Goal: Information Seeking & Learning: Understand process/instructions

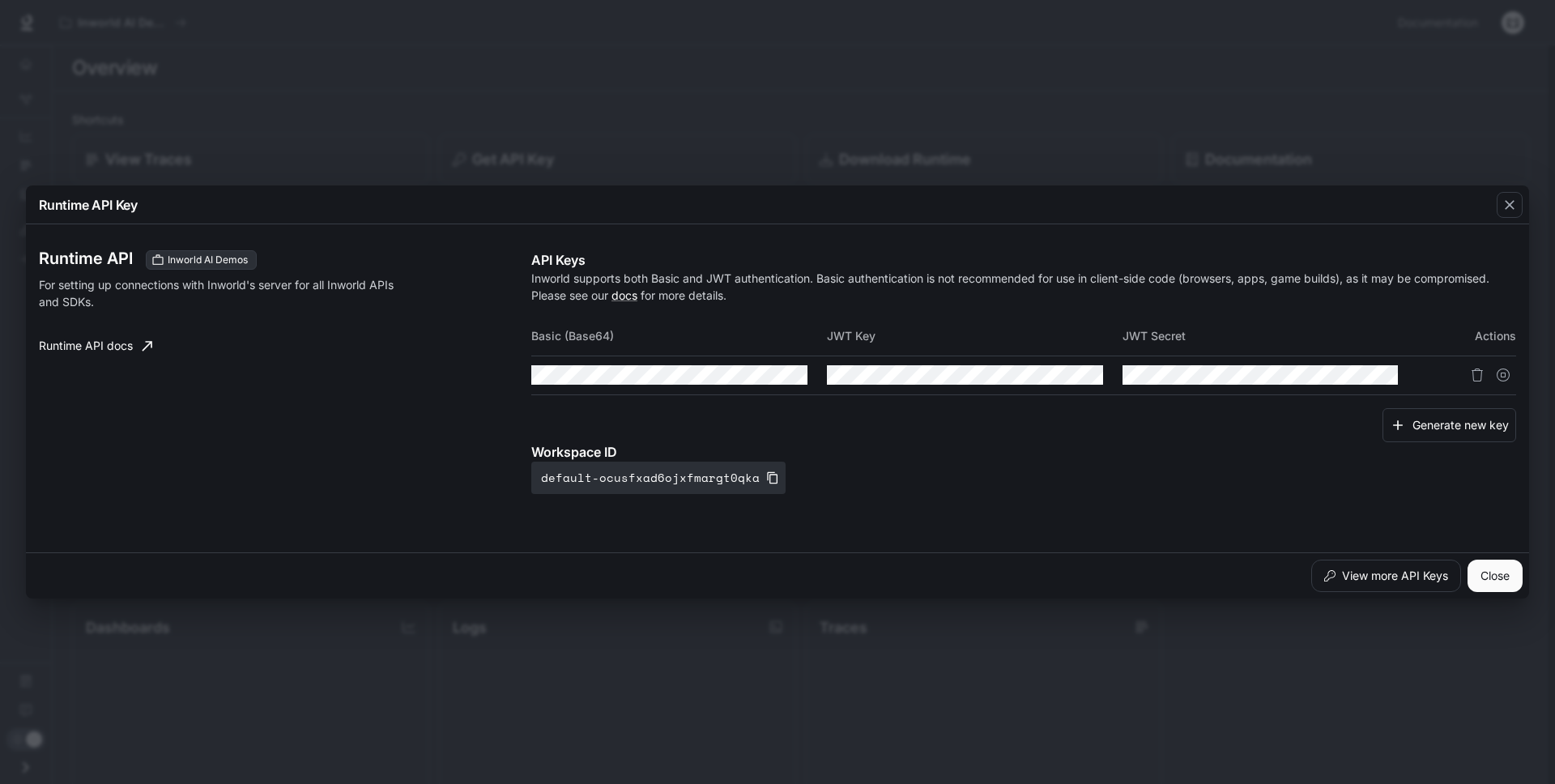
click at [422, 112] on div "Runtime API Key Runtime API Inworld AI Demos For setting up connections with In…" at bounding box center [777, 392] width 1555 height 784
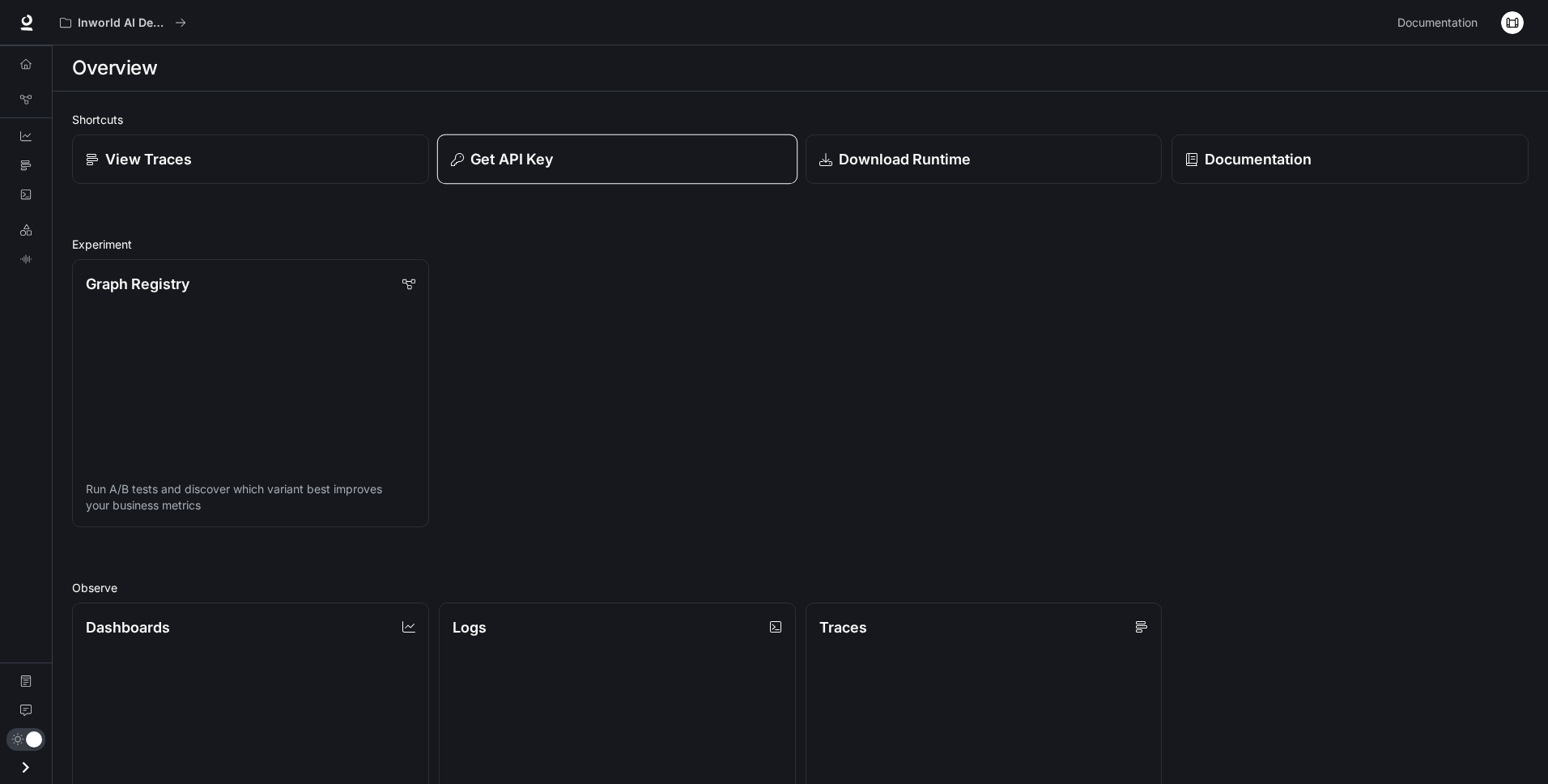
click at [512, 165] on p "Get API Key" at bounding box center [512, 159] width 82 height 22
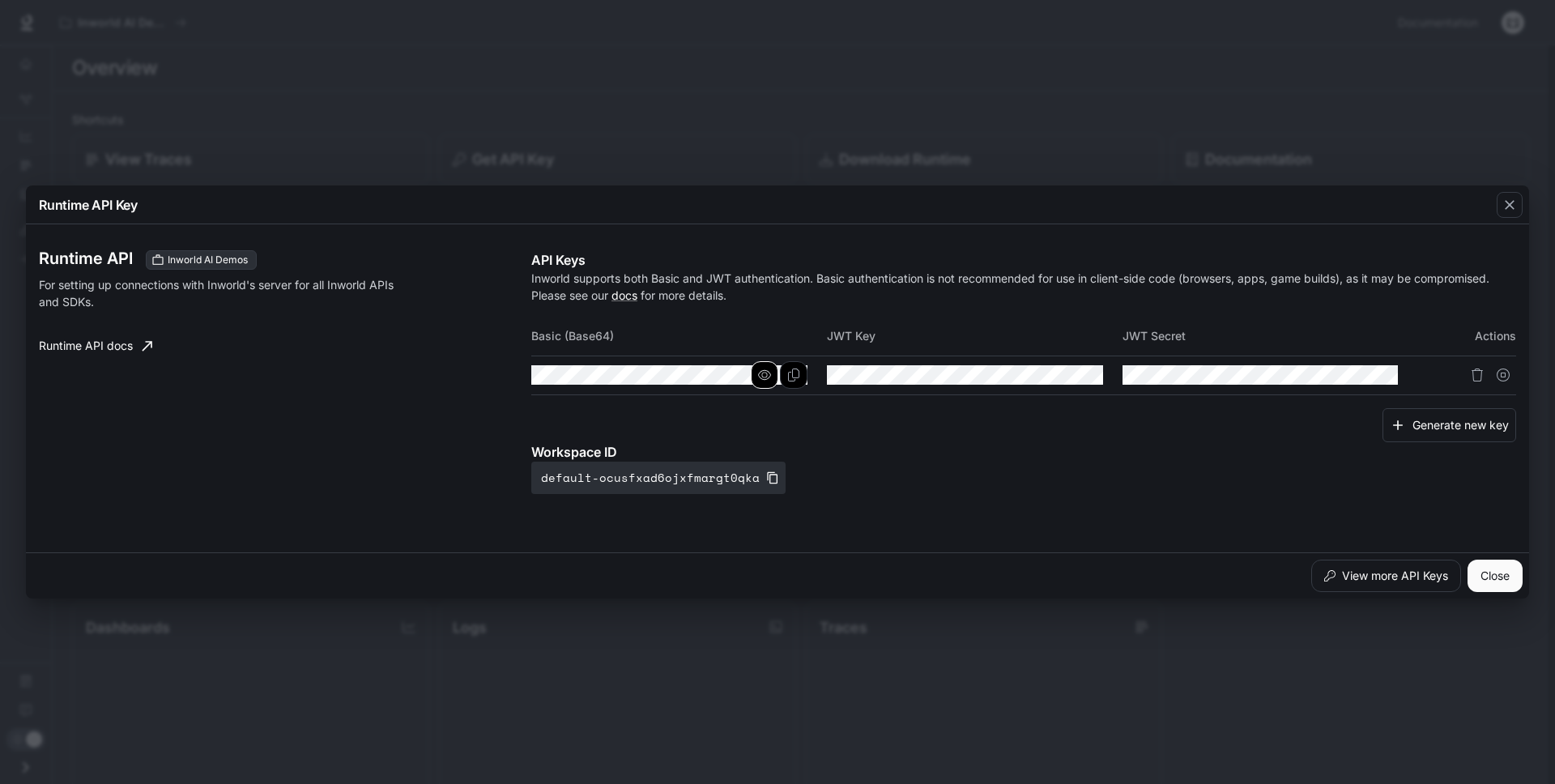
click at [766, 376] on icon "button" at bounding box center [765, 375] width 13 height 10
click at [766, 376] on icon "button" at bounding box center [765, 375] width 13 height 13
click at [789, 374] on icon "Copy Basic (Base64)" at bounding box center [794, 375] width 13 height 13
click at [522, 31] on div "Runtime API Key Runtime API Inworld AI Demos For setting up connections with In…" at bounding box center [777, 392] width 1555 height 784
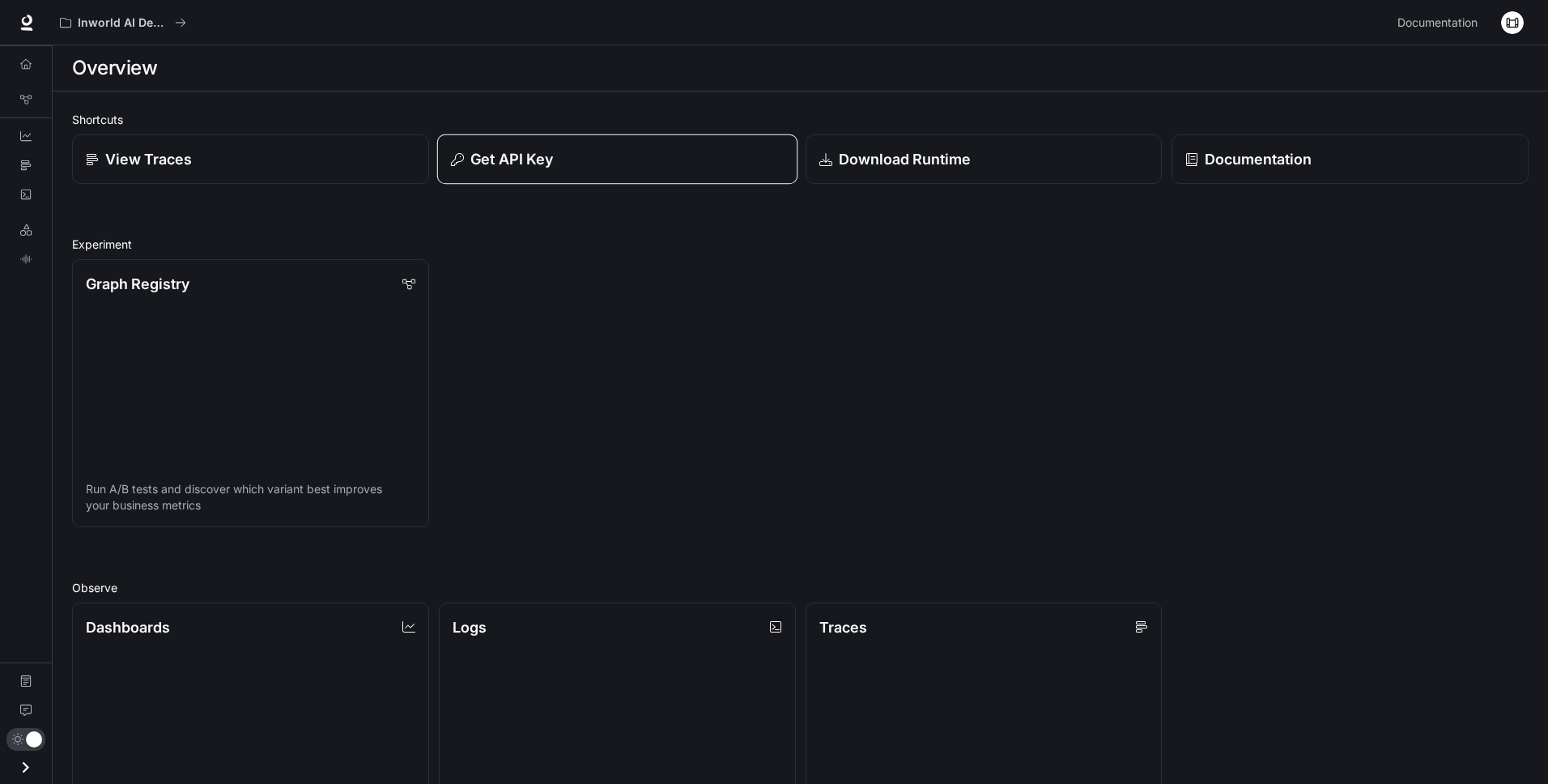
click at [654, 171] on button "Get API Key" at bounding box center [618, 160] width 361 height 51
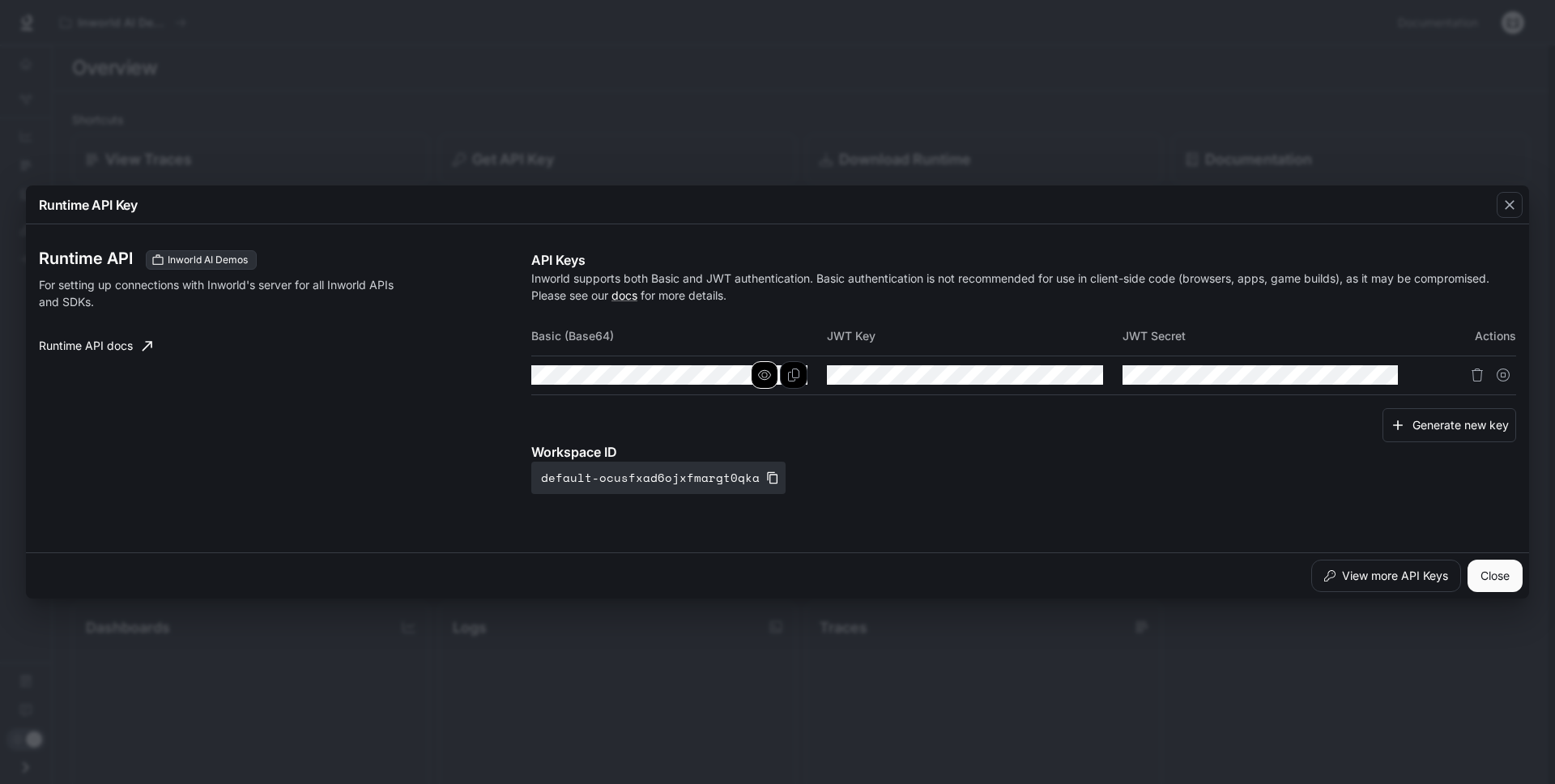
click at [770, 375] on icon "button" at bounding box center [765, 375] width 13 height 10
click at [788, 376] on icon "Copy Basic (Base64)" at bounding box center [794, 375] width 13 height 13
click at [1520, 208] on div "button" at bounding box center [1510, 205] width 26 height 26
